Goal: Information Seeking & Learning: Learn about a topic

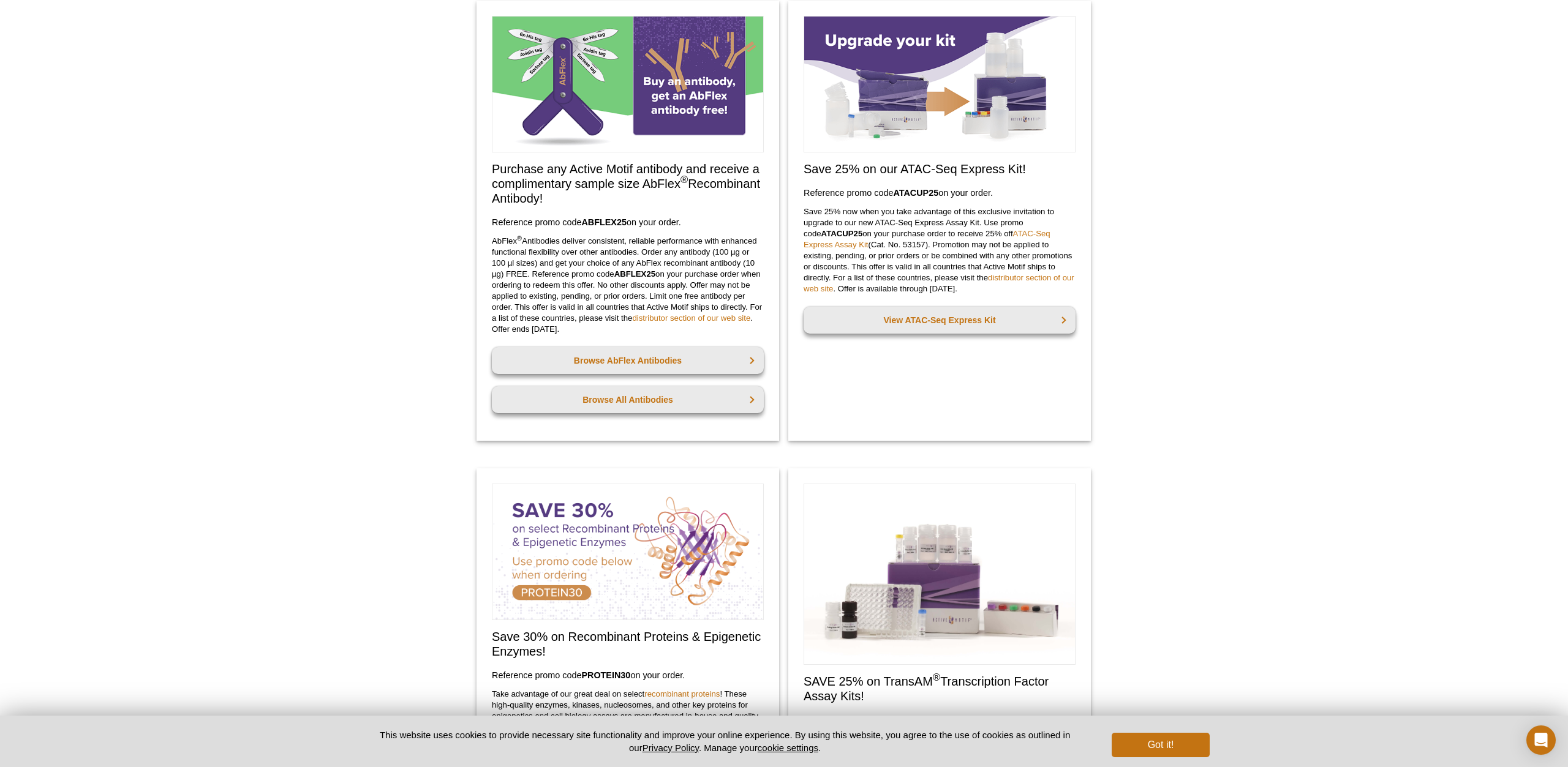
scroll to position [110, 0]
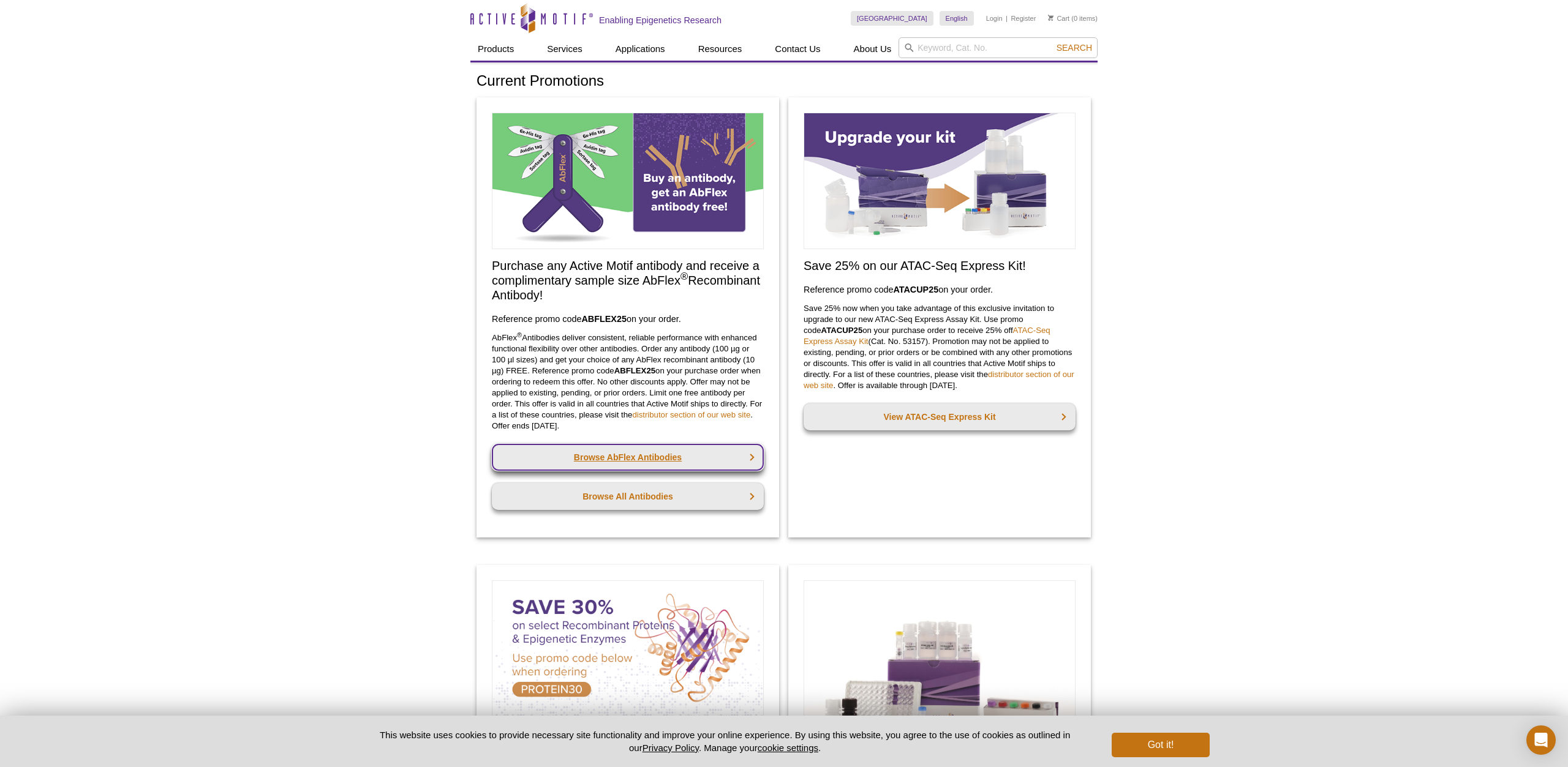
click at [653, 460] on link "Browse AbFlex Antibodies" at bounding box center [628, 457] width 272 height 27
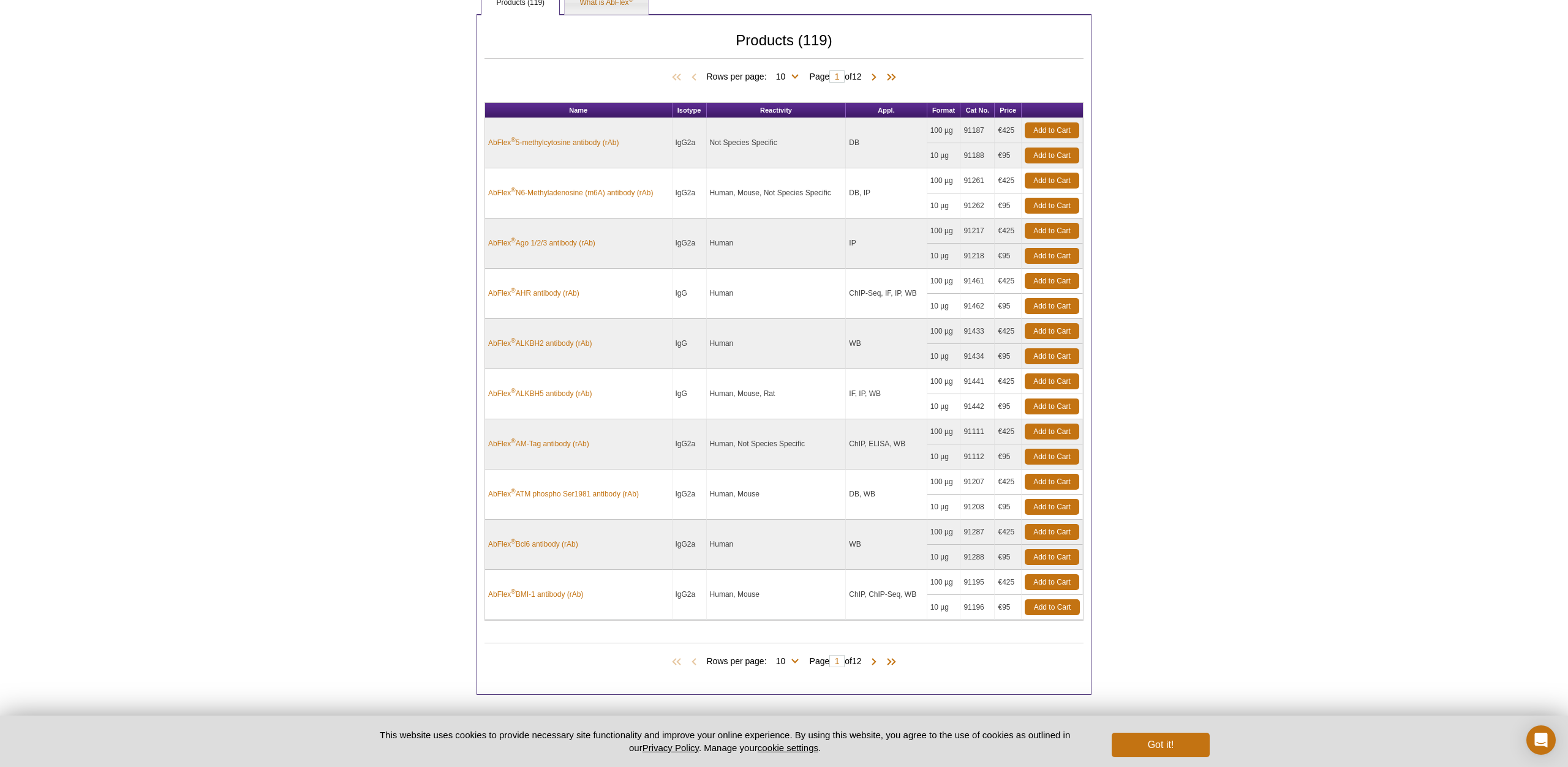
scroll to position [497, 0]
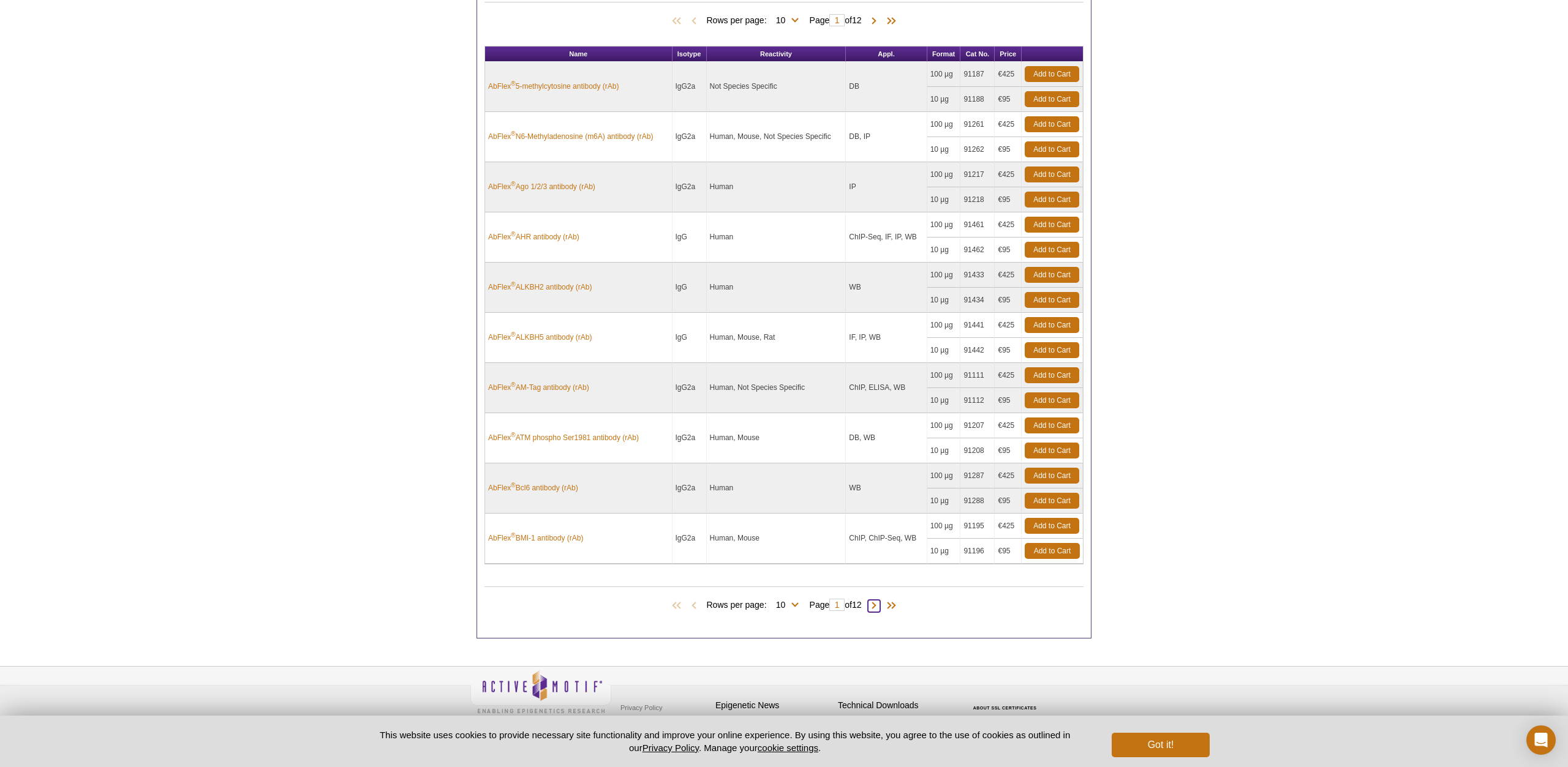
click at [880, 602] on span at bounding box center [874, 606] width 12 height 12
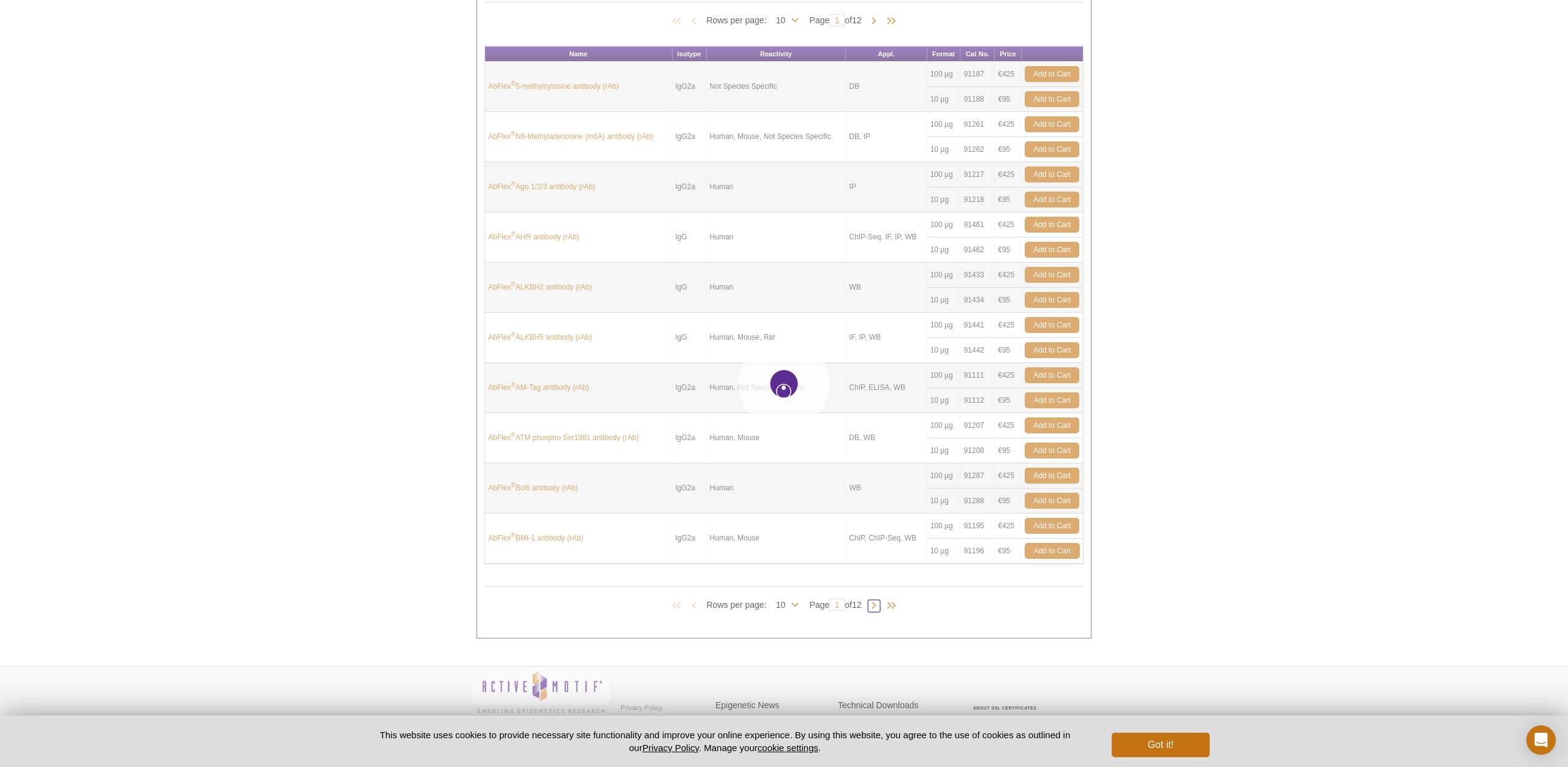
type input "2"
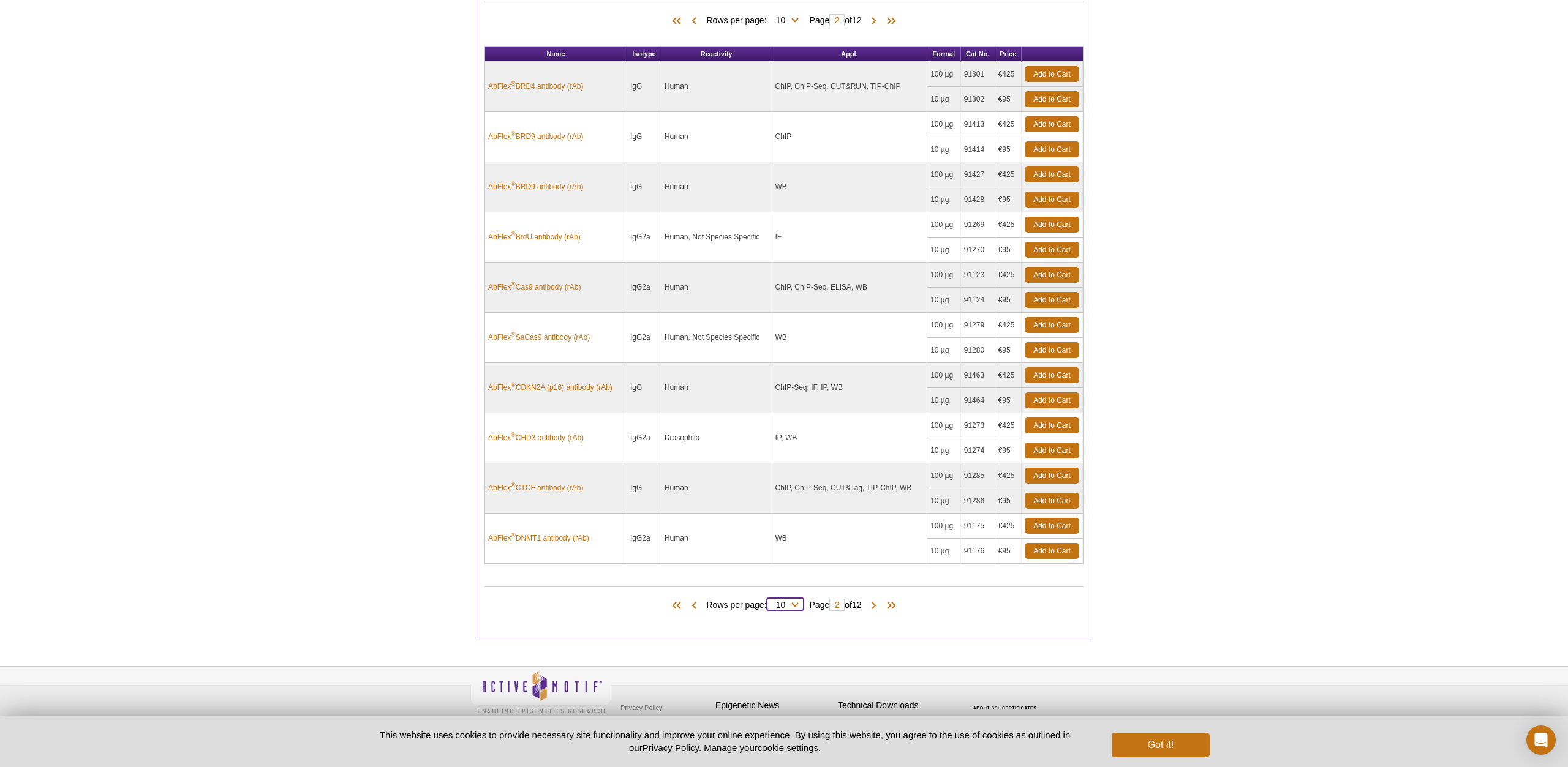
click at [767, 602] on select "10 25 50 100 All" at bounding box center [781, 608] width 28 height 11
select select "100"
click option "100" at bounding box center [0, 0] width 0 height 0
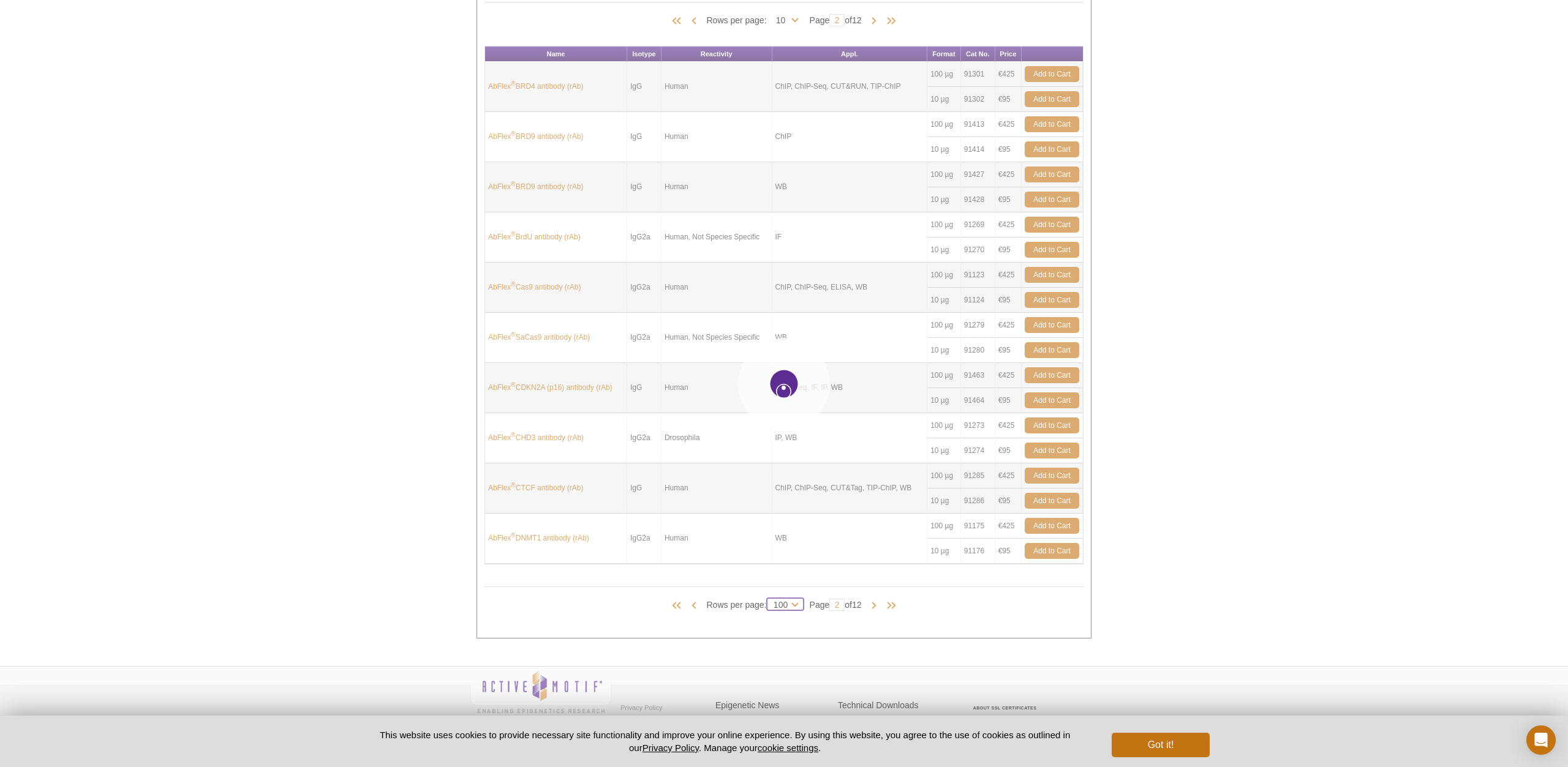
select select "100"
type input "1"
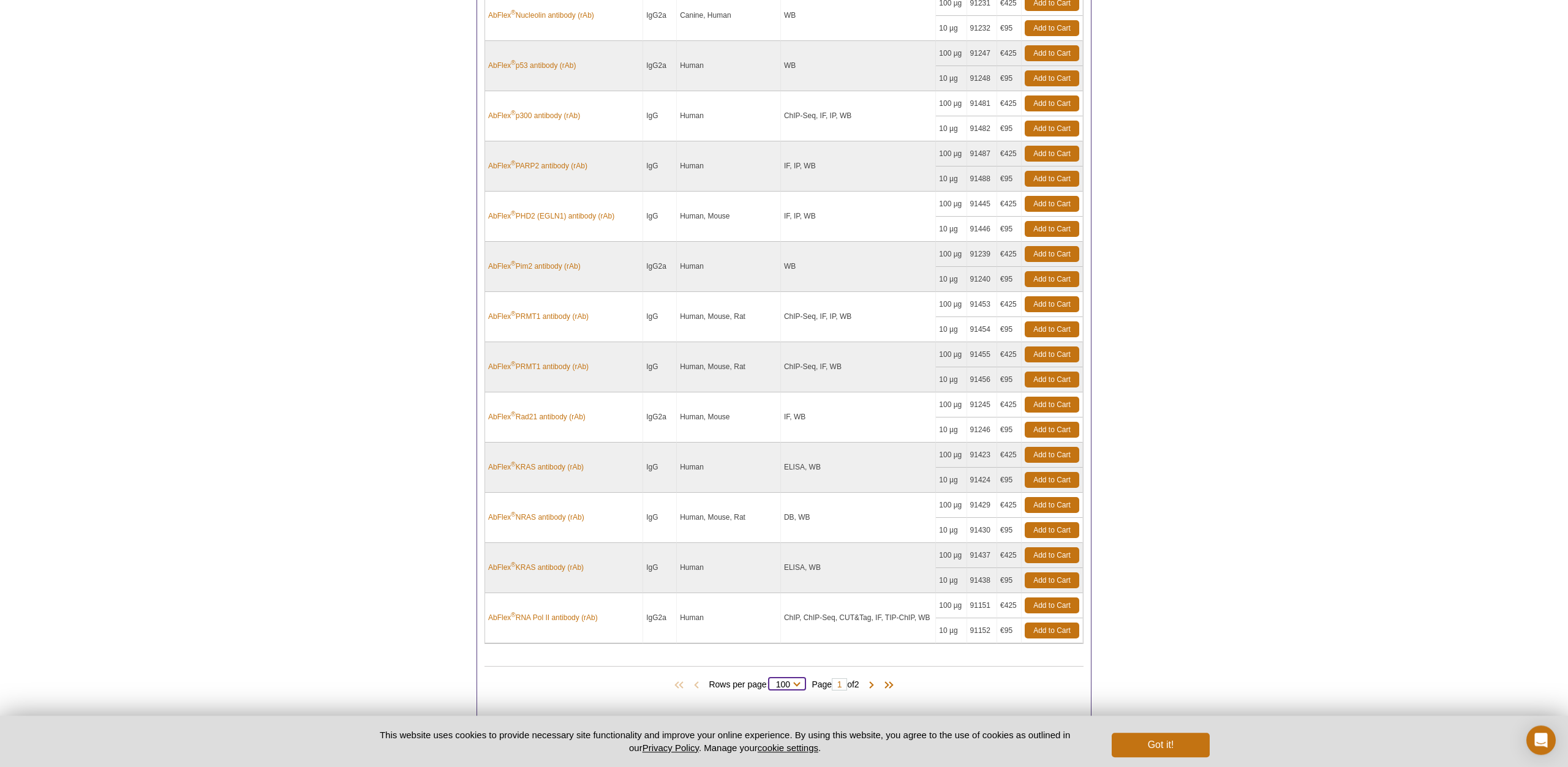
scroll to position [4989, 0]
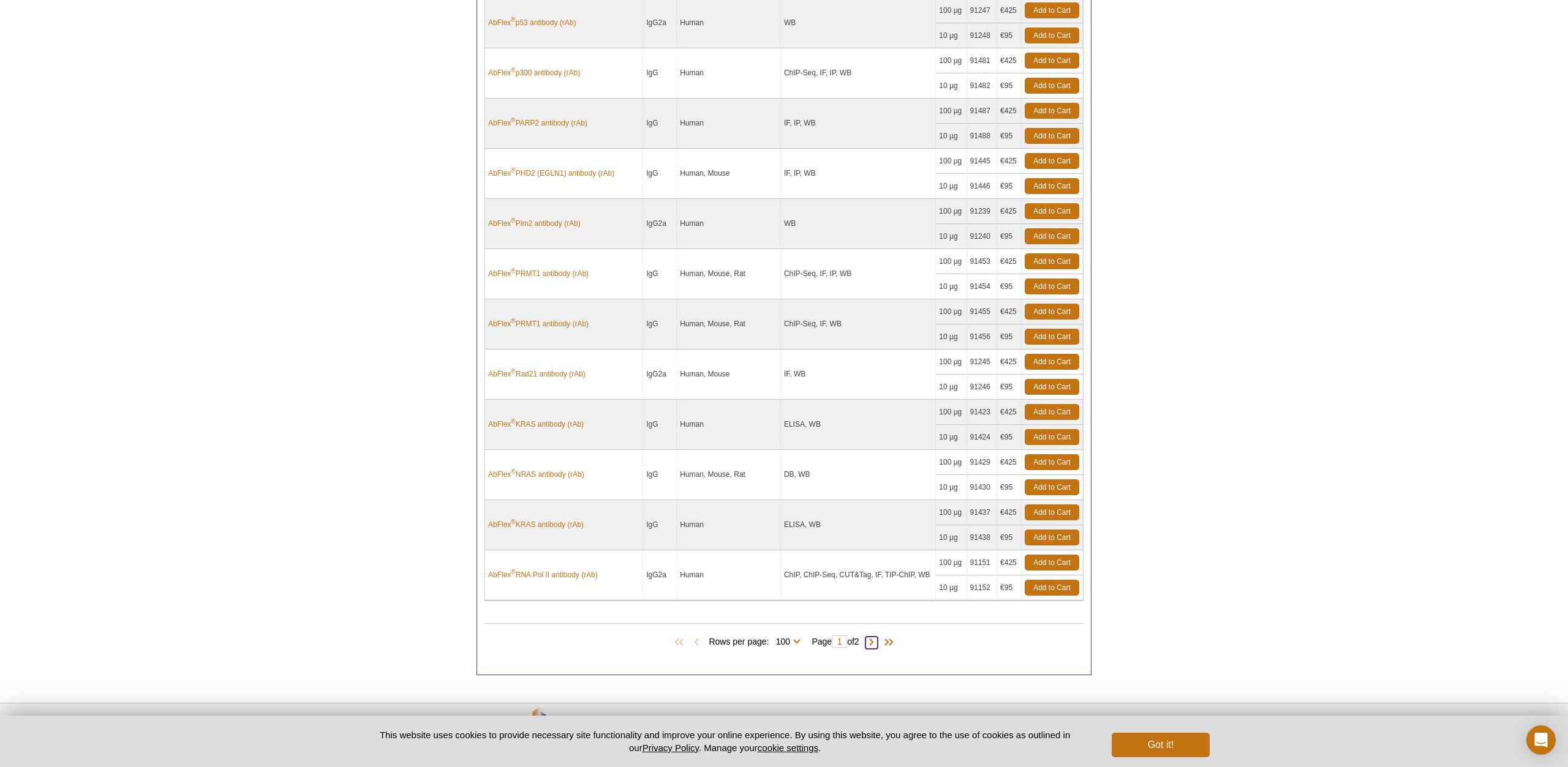
click at [877, 637] on span at bounding box center [872, 643] width 12 height 12
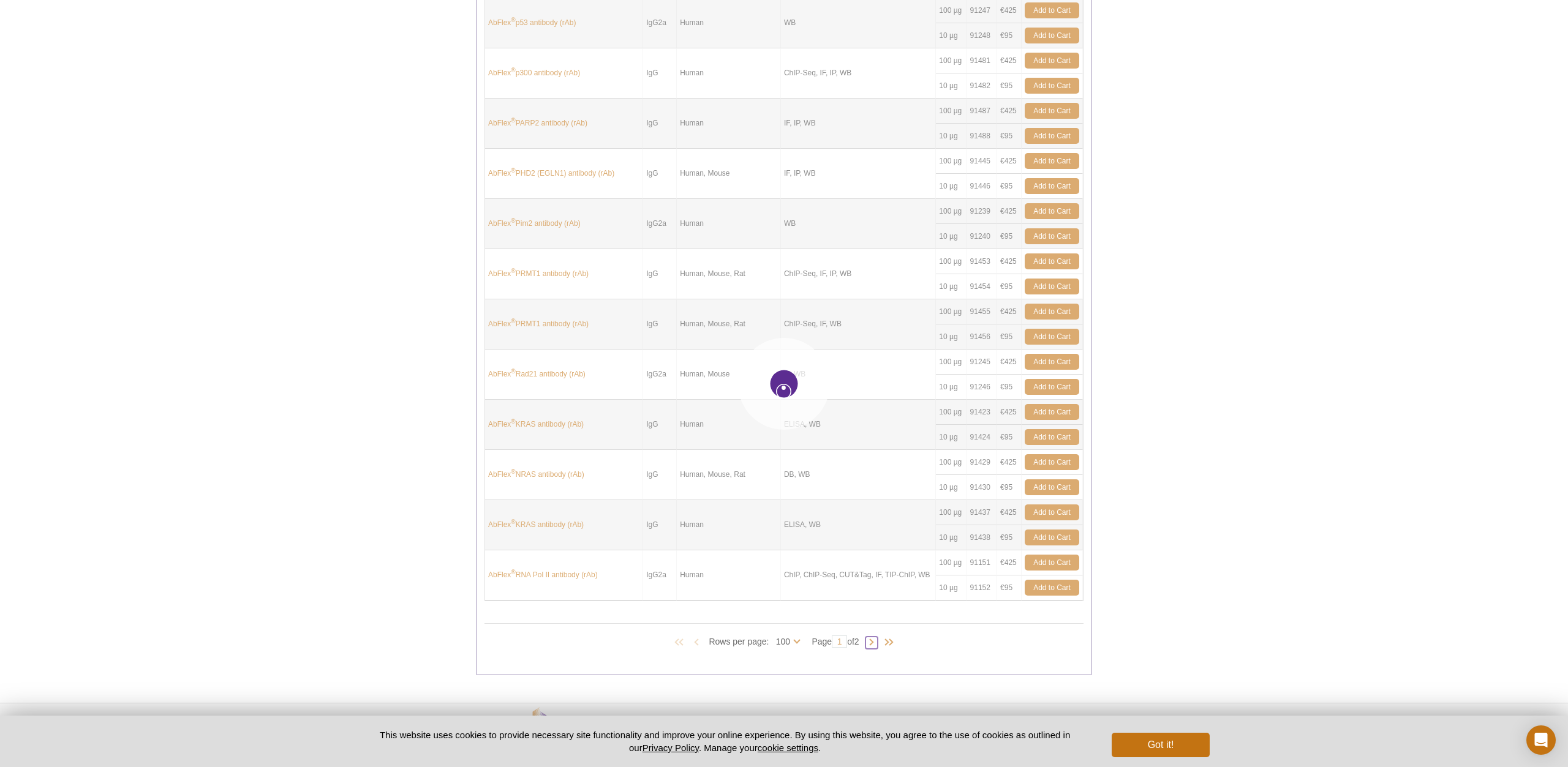
type input "2"
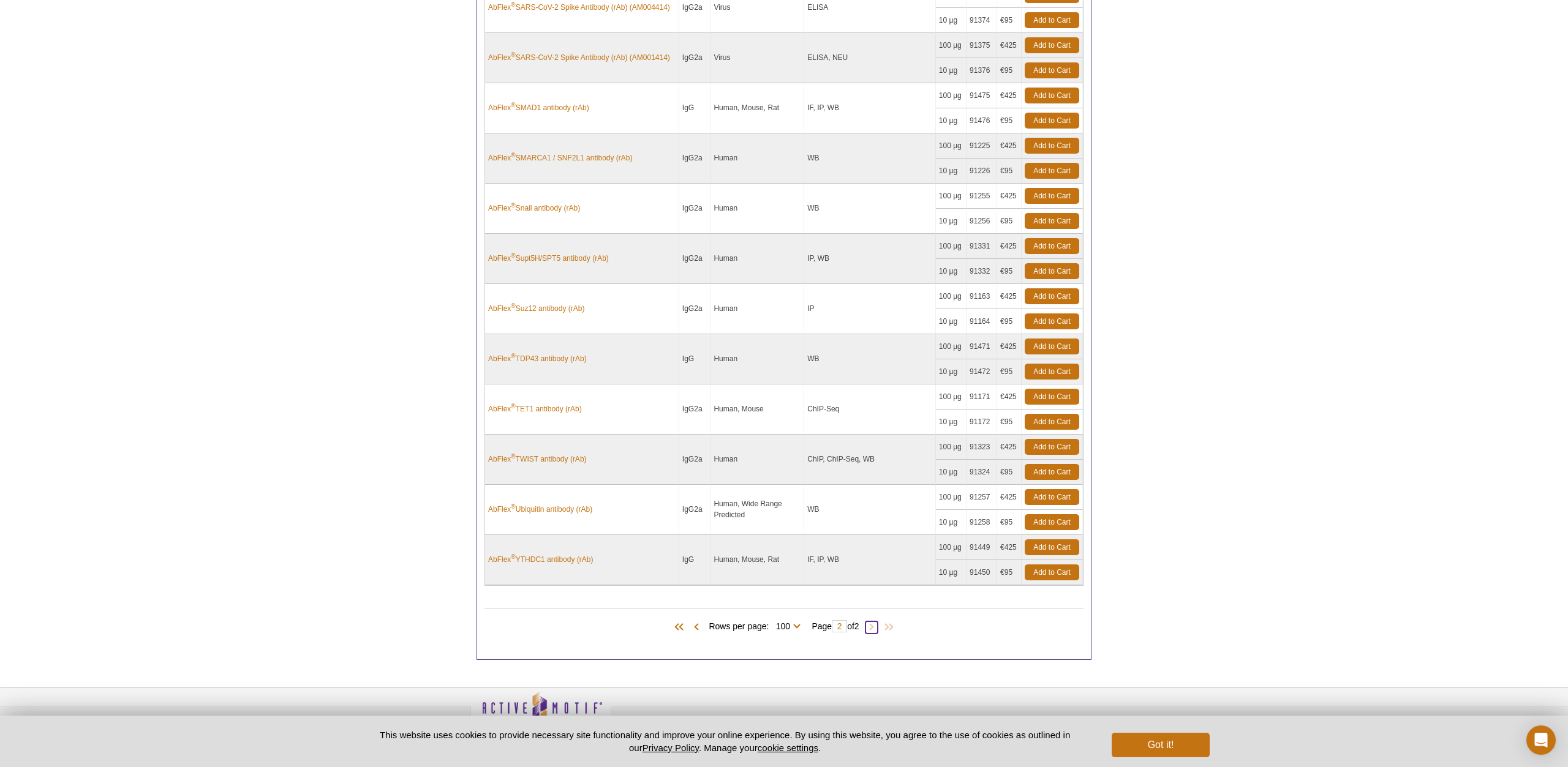
scroll to position [956, 0]
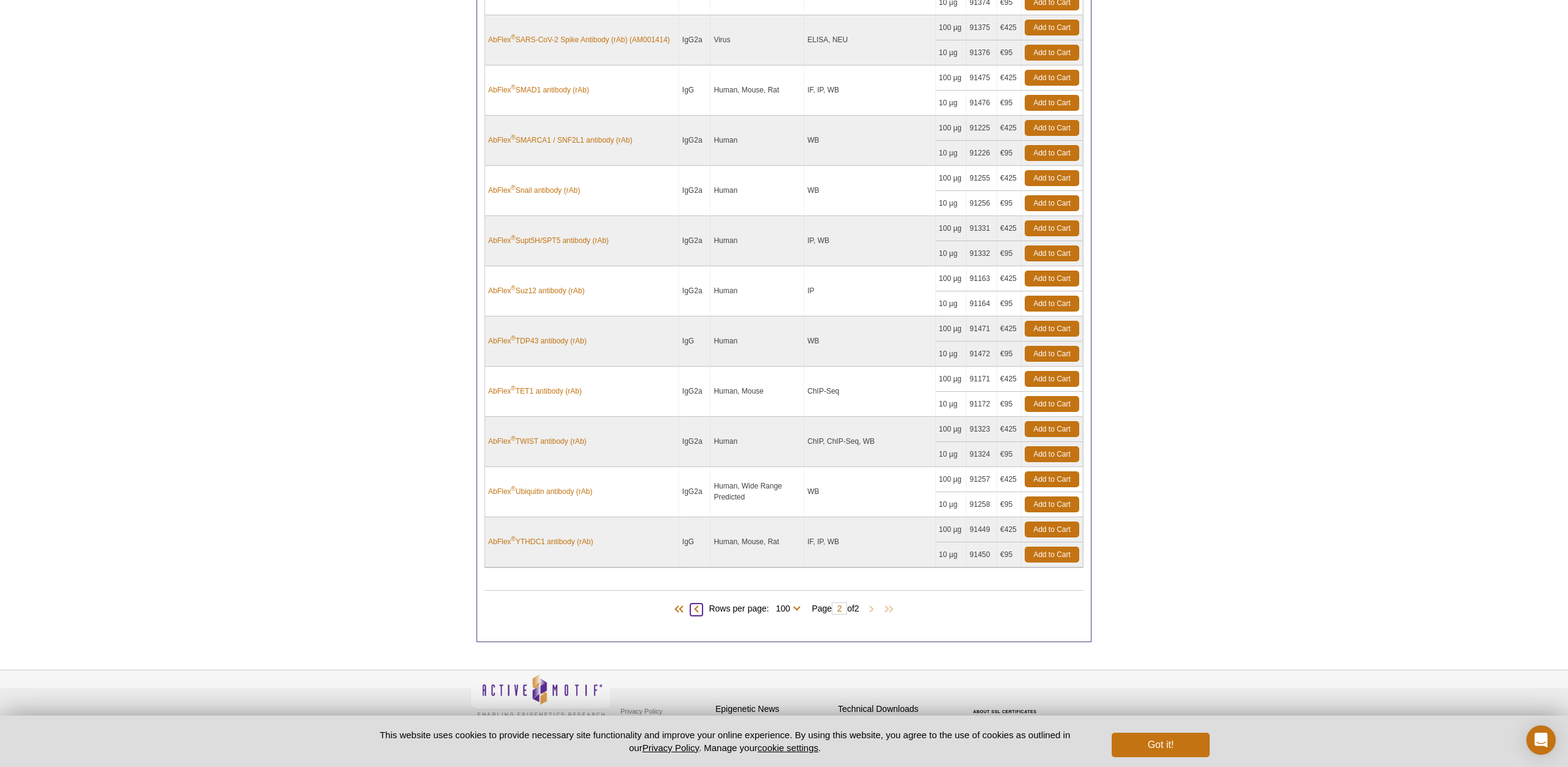
click at [695, 603] on span at bounding box center [696, 610] width 12 height 12
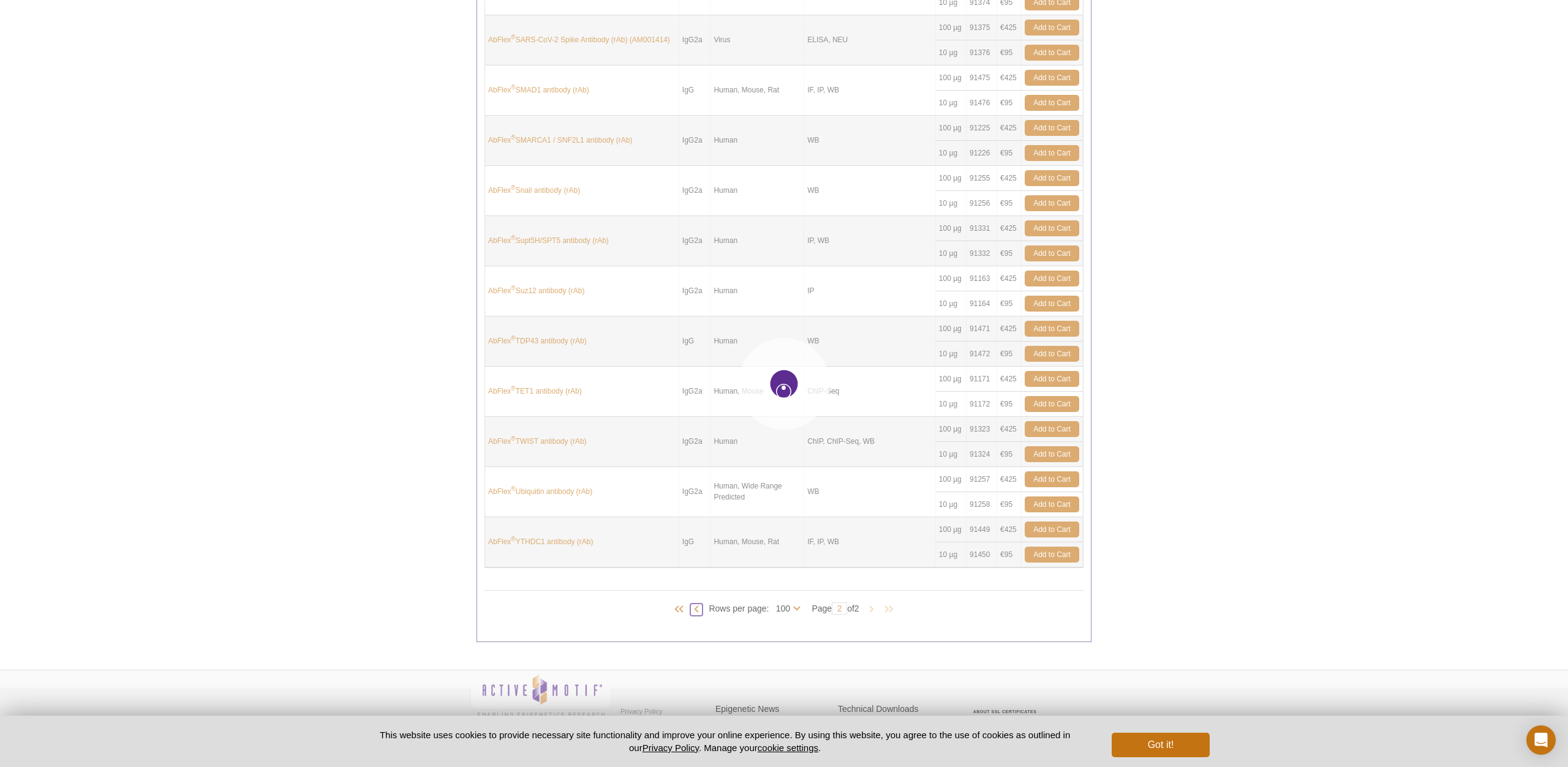
type input "1"
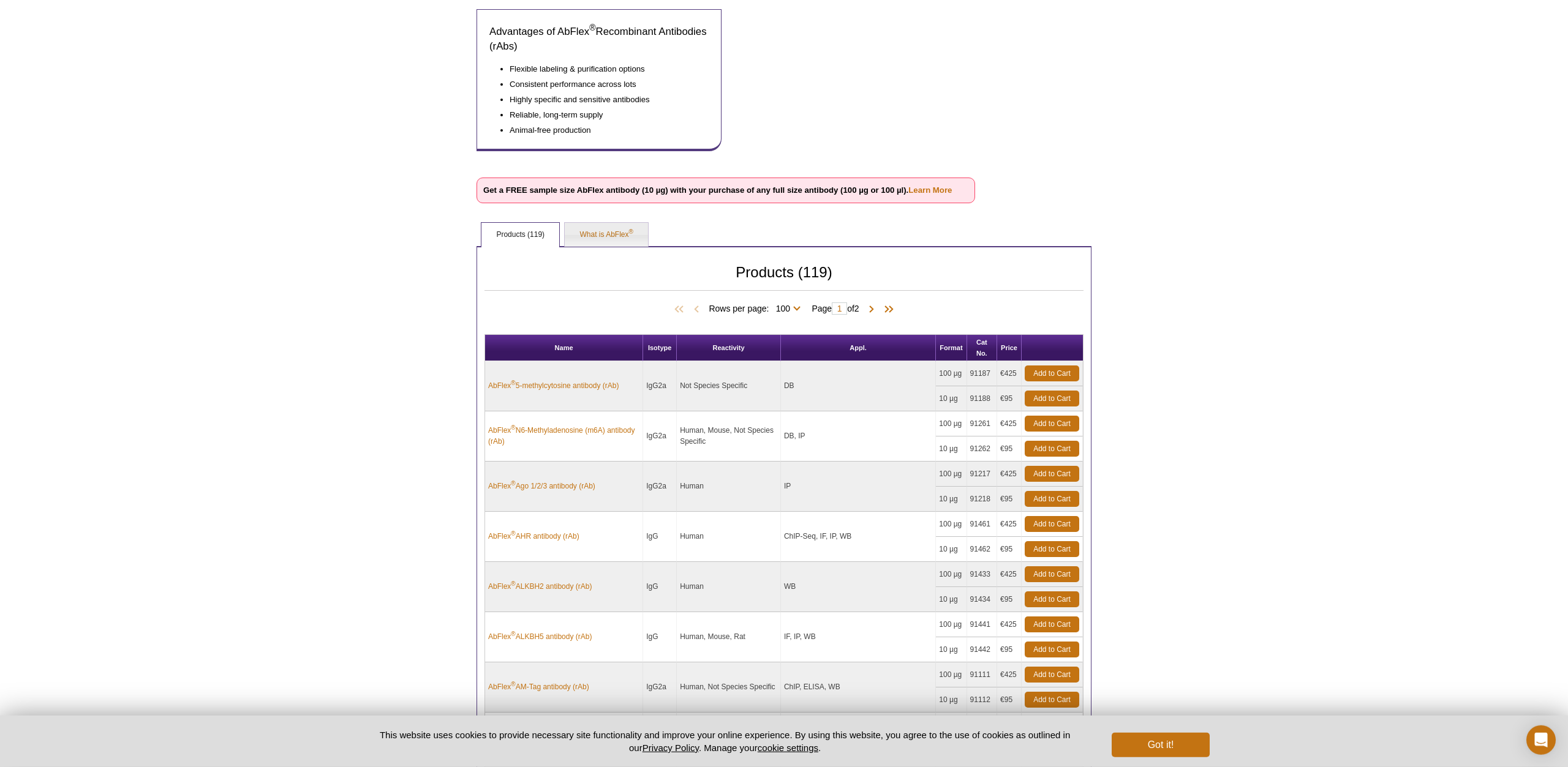
scroll to position [256, 0]
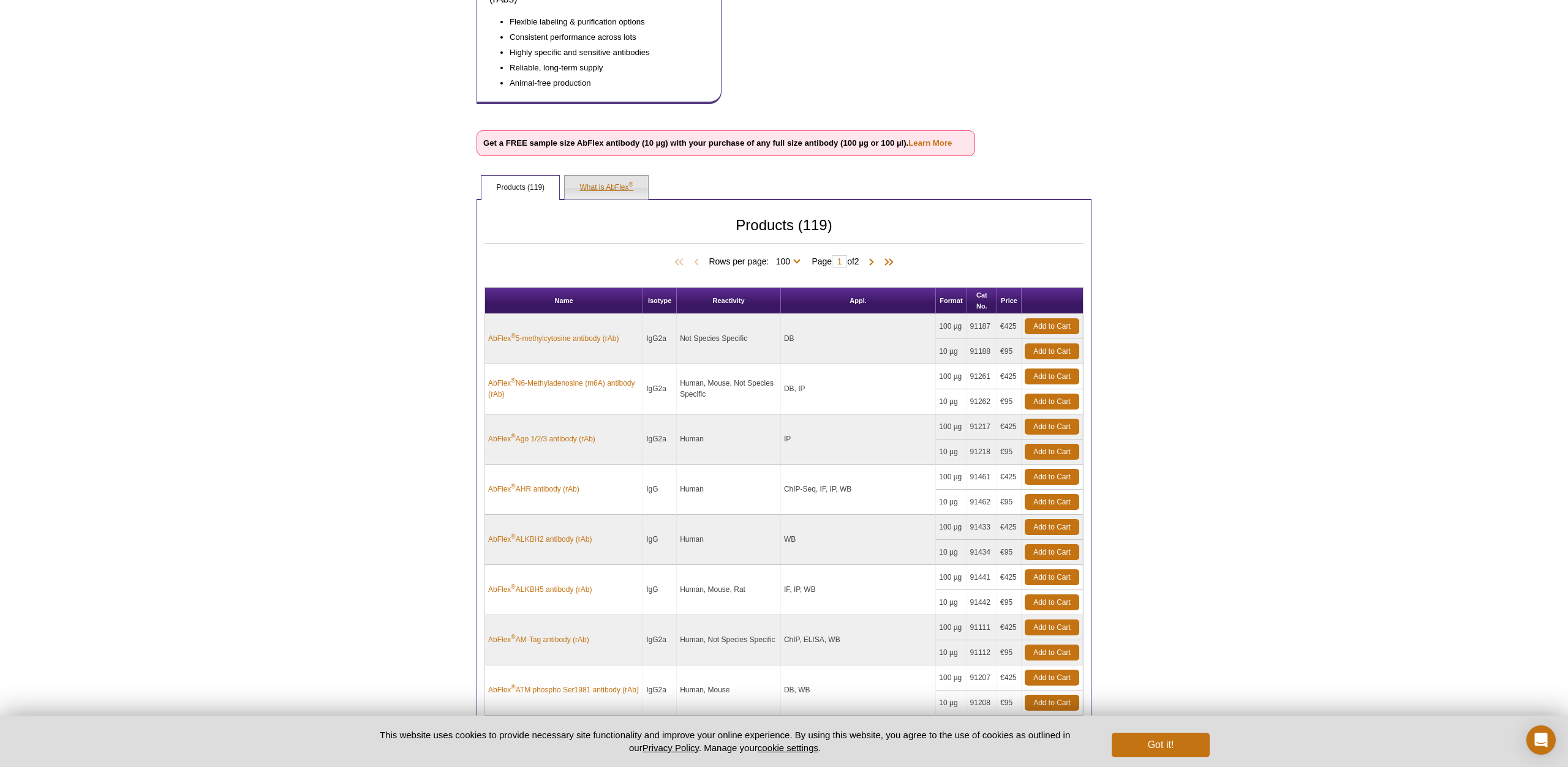
click at [601, 186] on link "What is AbFlex ®" at bounding box center [606, 187] width 83 height 24
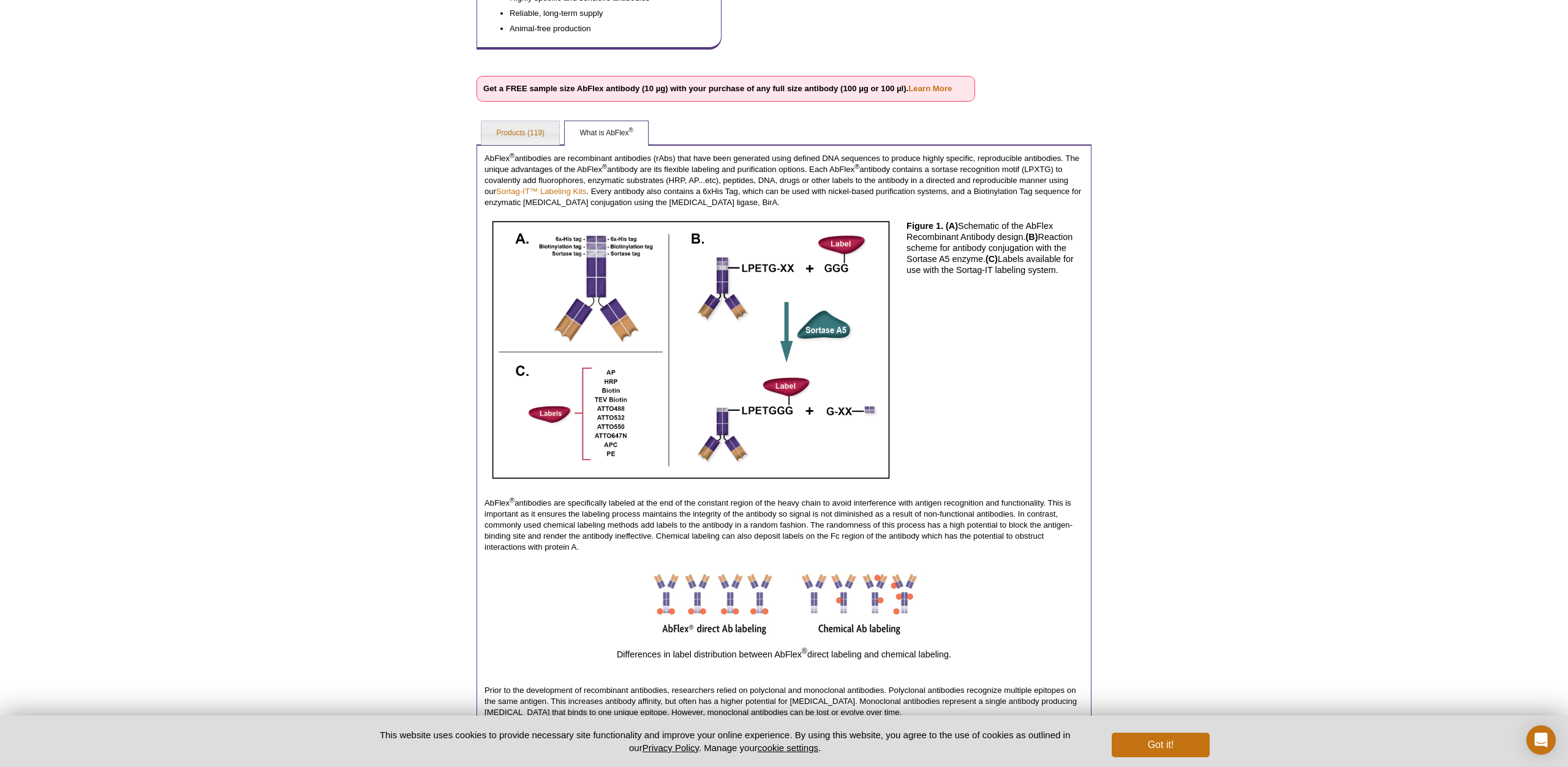
scroll to position [300, 0]
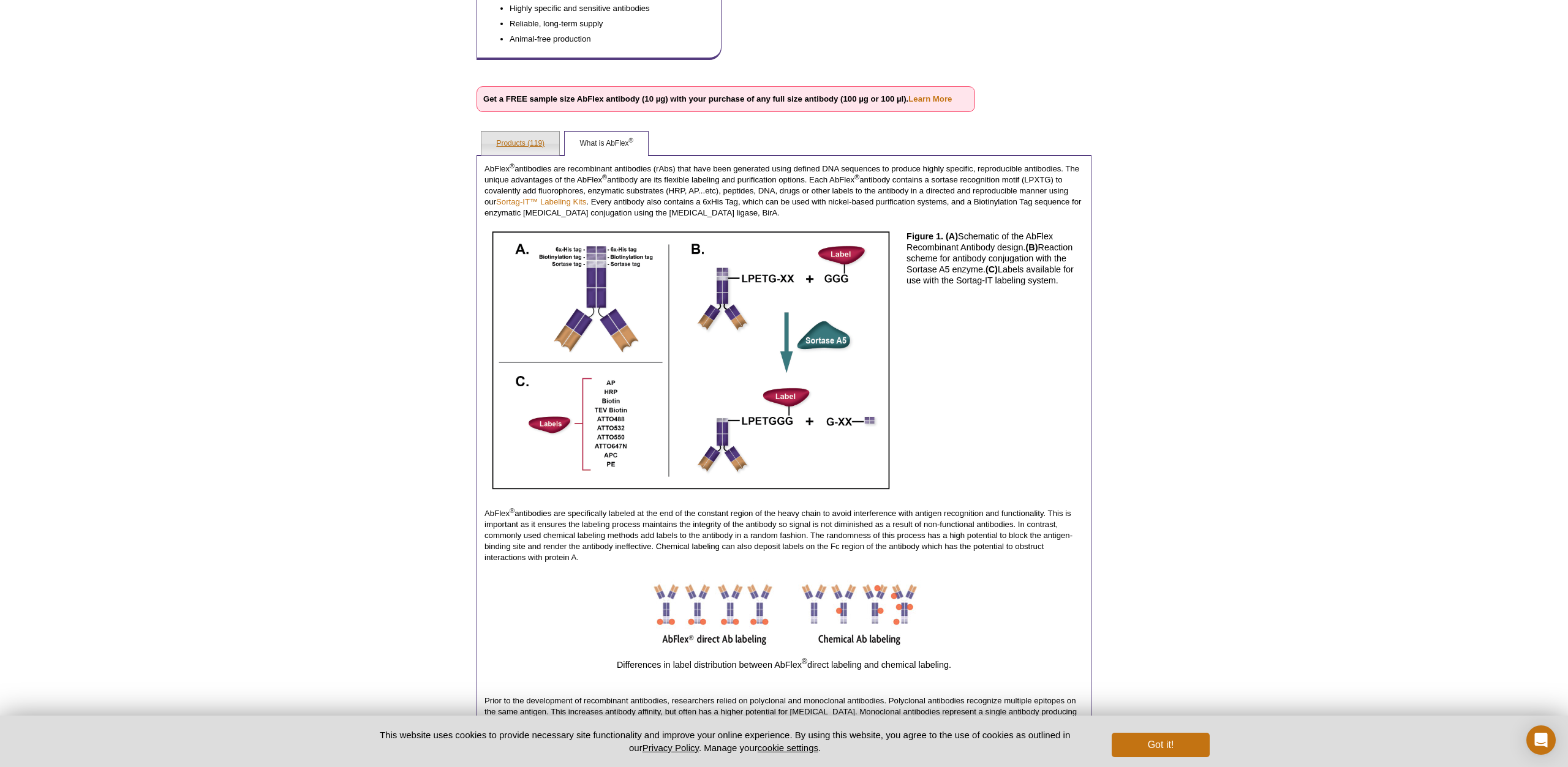
click at [530, 148] on link "Products (119)" at bounding box center [520, 144] width 78 height 24
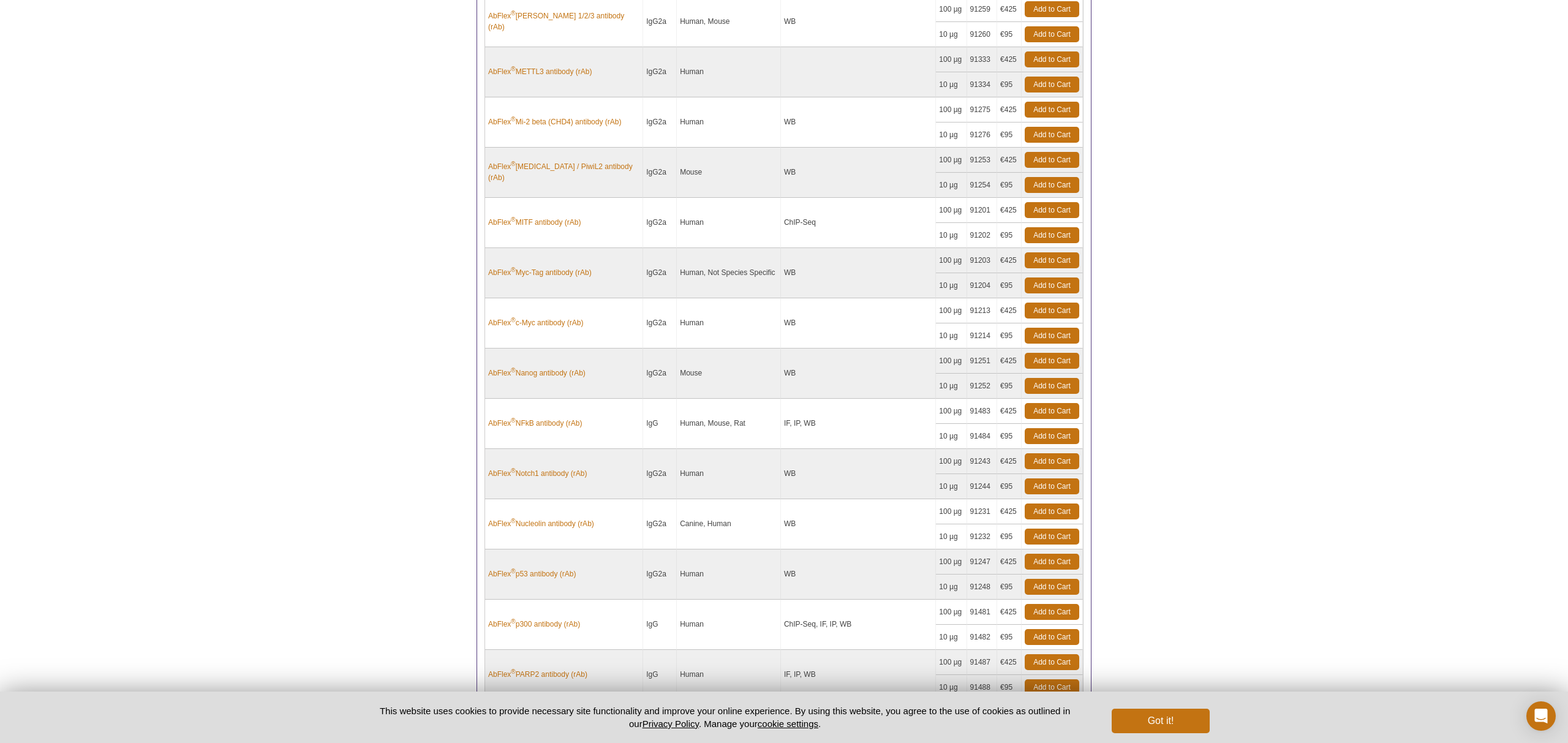
scroll to position [146, 0]
